Goal: Browse casually

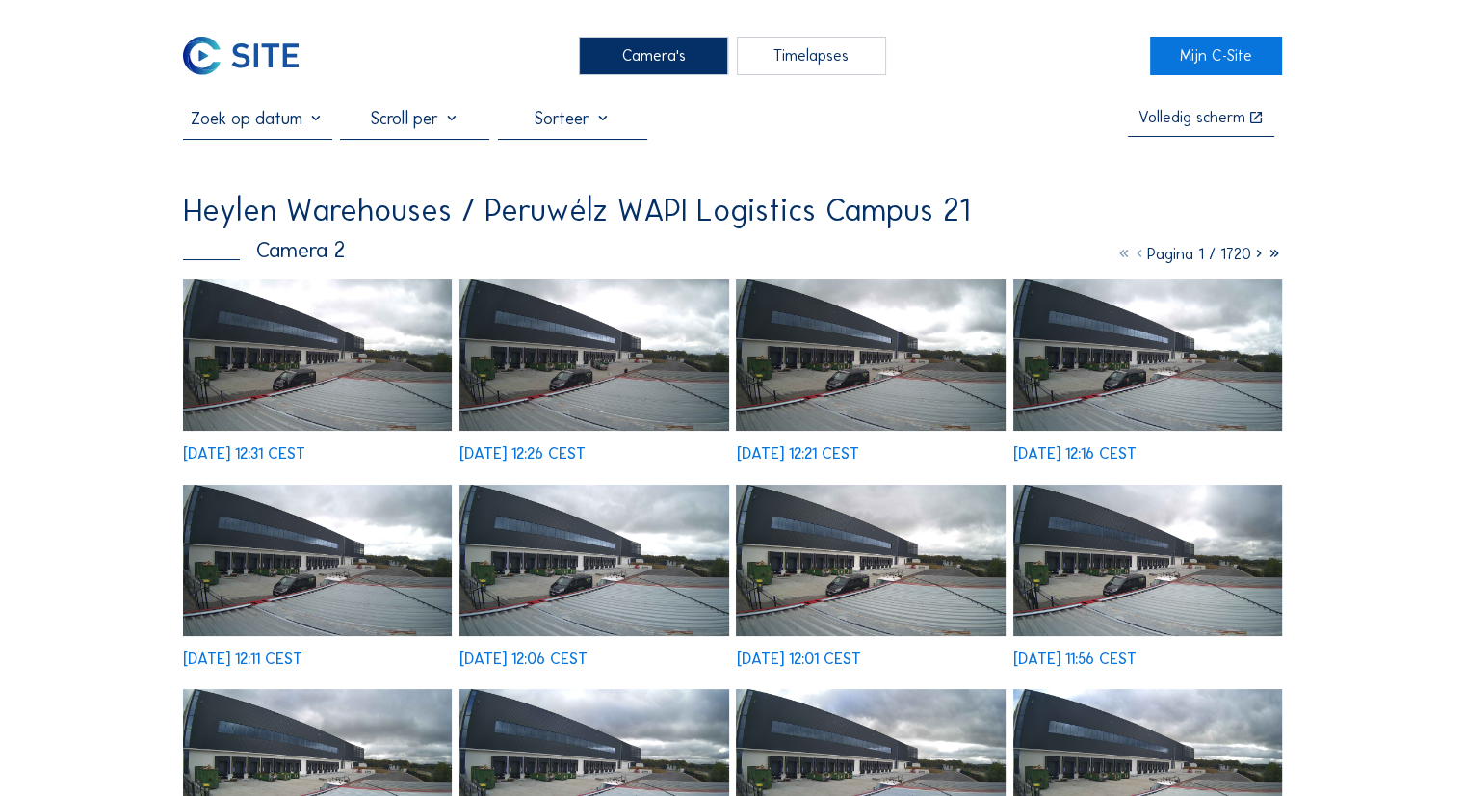
click at [293, 309] on img at bounding box center [317, 354] width 269 height 151
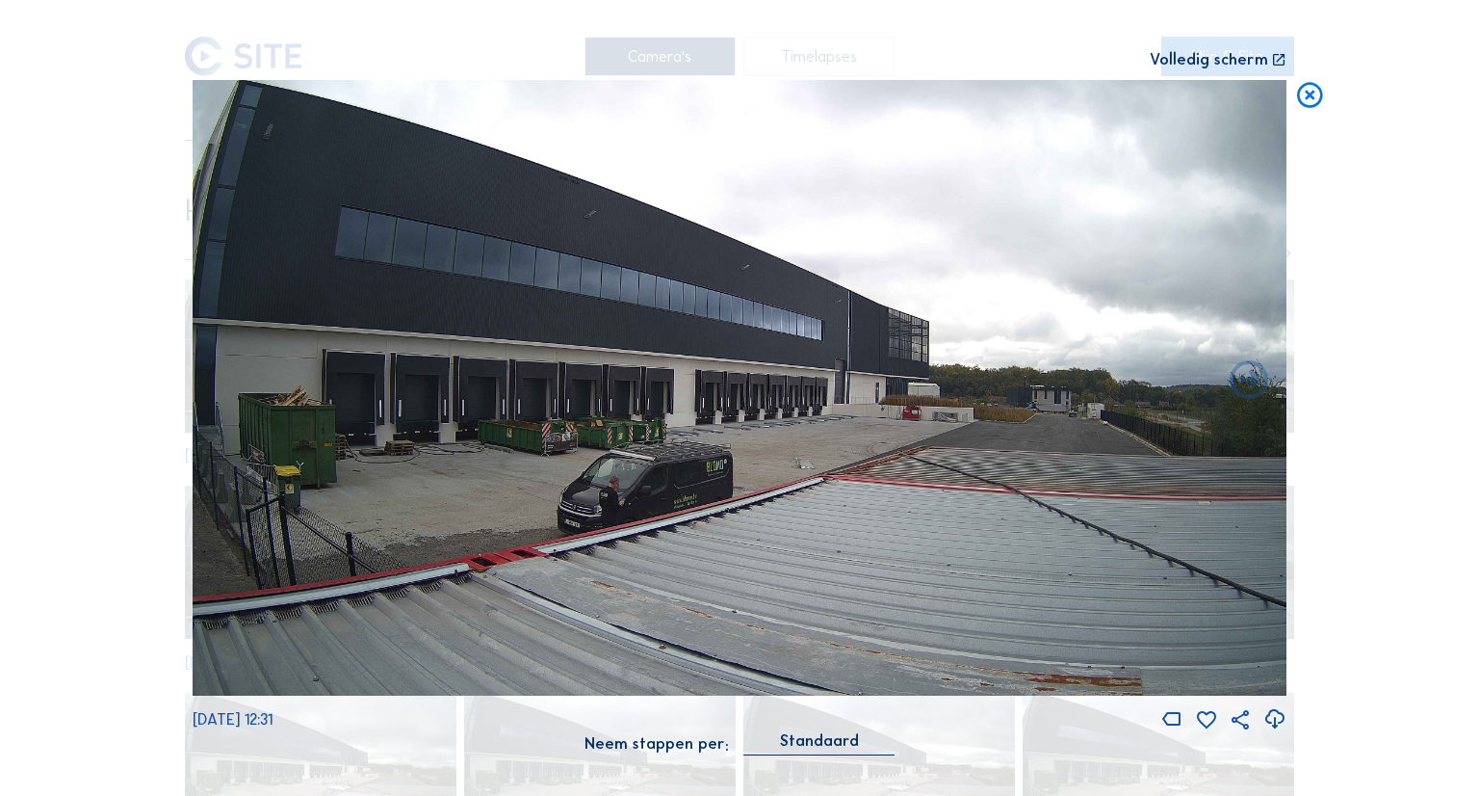
click at [696, 469] on img at bounding box center [740, 387] width 1094 height 615
